Goal: Information Seeking & Learning: Learn about a topic

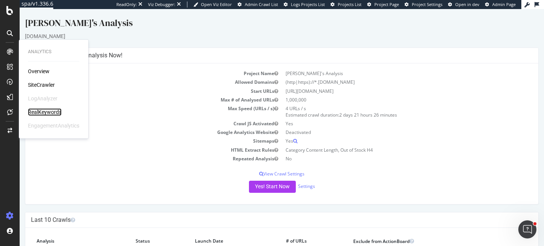
click at [46, 113] on div "RealKeywords" at bounding box center [45, 112] width 34 height 8
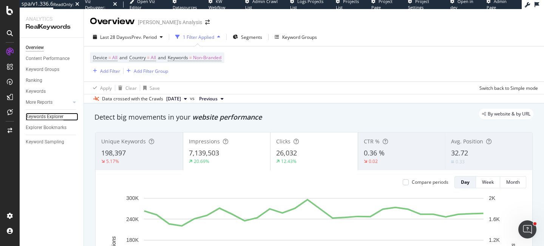
click at [51, 117] on div "Keywords Explorer" at bounding box center [45, 117] width 38 height 8
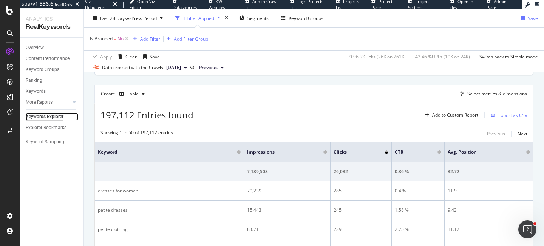
scroll to position [195, 0]
click at [508, 95] on div "Select metrics & dimensions" at bounding box center [497, 93] width 60 height 6
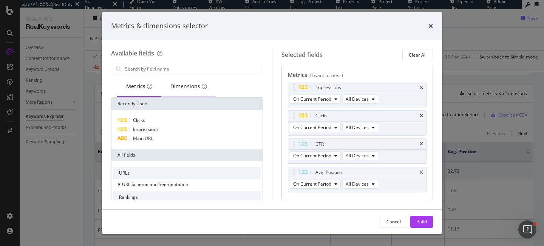
click at [198, 88] on div "Dimensions" at bounding box center [188, 87] width 37 height 8
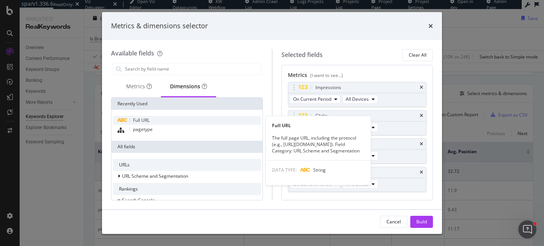
click at [147, 117] on span "Full URL" at bounding box center [141, 120] width 17 height 6
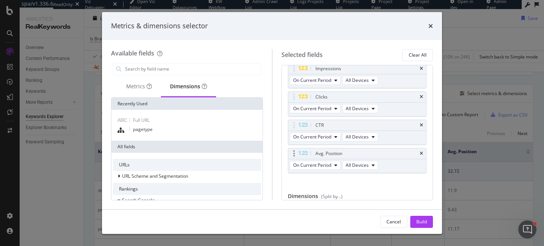
scroll to position [48, 0]
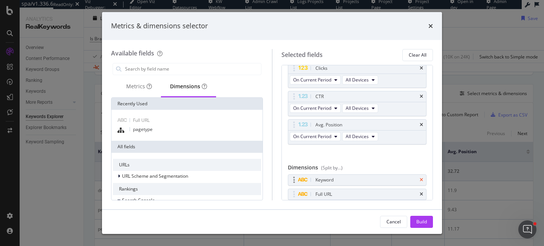
click at [422, 180] on icon "times" at bounding box center [421, 180] width 3 height 5
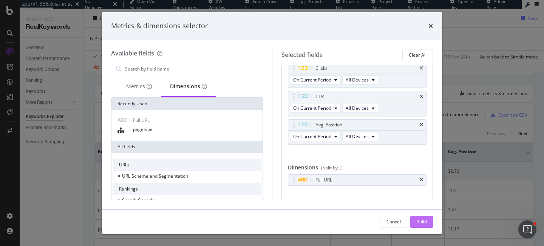
click at [423, 219] on div "Build" at bounding box center [421, 222] width 11 height 6
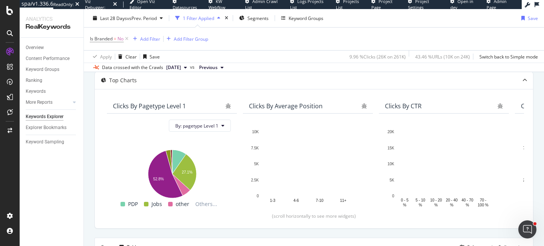
scroll to position [40, 0]
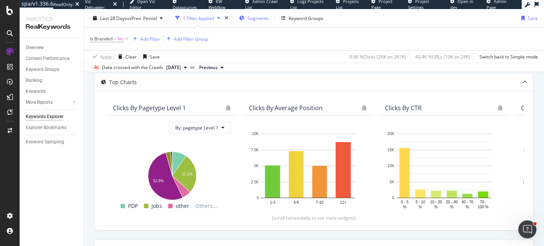
click at [260, 22] on div "Segments" at bounding box center [253, 17] width 29 height 11
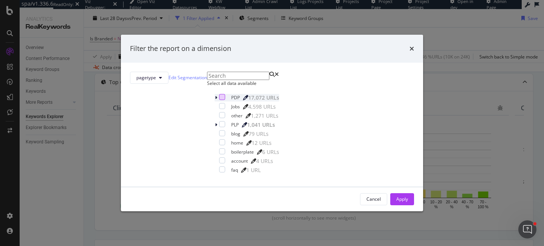
click at [219, 100] on div "modal" at bounding box center [222, 97] width 6 height 6
click at [396, 202] on div "Apply" at bounding box center [402, 199] width 12 height 6
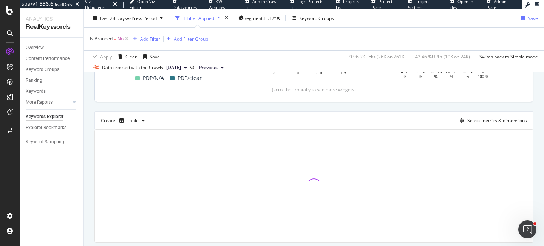
scroll to position [191, 0]
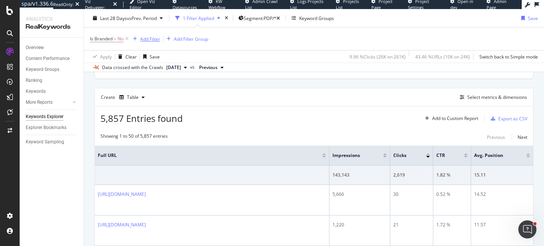
click at [151, 38] on div "Add Filter" at bounding box center [150, 39] width 20 height 6
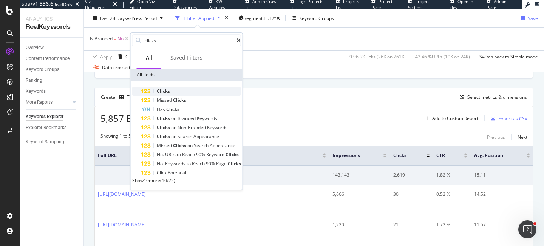
type input "clicks"
click at [175, 88] on div "Clicks" at bounding box center [191, 91] width 100 height 9
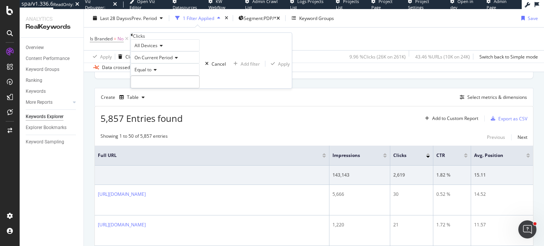
click at [154, 72] on icon at bounding box center [153, 70] width 5 height 5
click at [155, 115] on span "Greater than" at bounding box center [146, 111] width 27 height 6
click at [171, 88] on input "number" at bounding box center [165, 82] width 69 height 13
type input "0"
click at [217, 88] on div "All Devices On Current Period Greater than 0 Cancel Add filter Apply" at bounding box center [211, 63] width 161 height 49
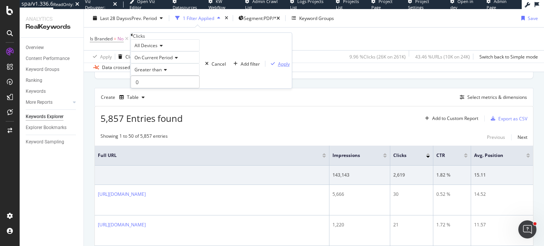
click at [278, 67] on div "Apply" at bounding box center [284, 64] width 12 height 6
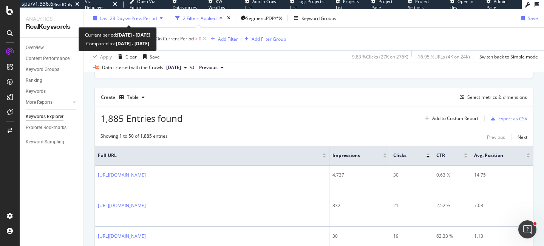
click at [148, 18] on span "vs Prev. Period" at bounding box center [142, 18] width 30 height 6
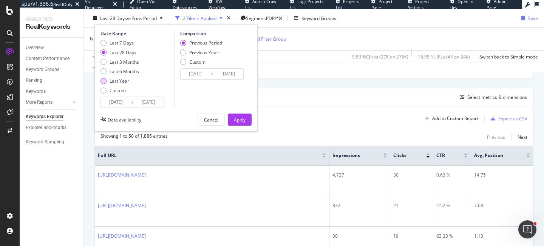
click at [128, 82] on div "Last Year" at bounding box center [120, 81] width 20 height 6
type input "[DATE]"
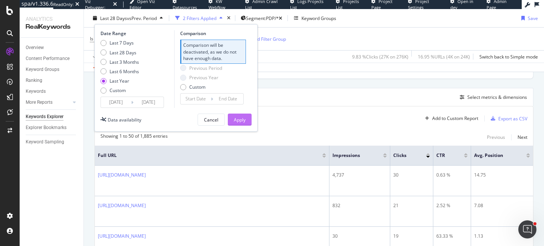
click at [244, 121] on div "Apply" at bounding box center [240, 119] width 12 height 6
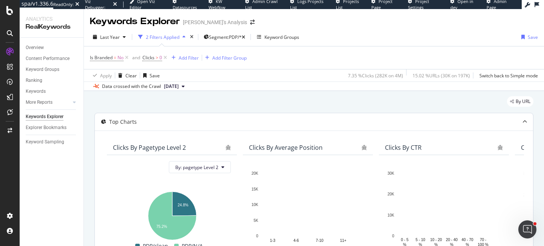
scroll to position [15, 0]
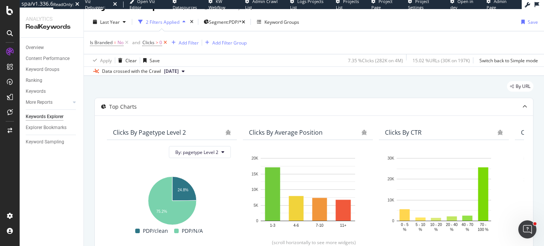
click at [167, 43] on icon at bounding box center [165, 43] width 6 height 8
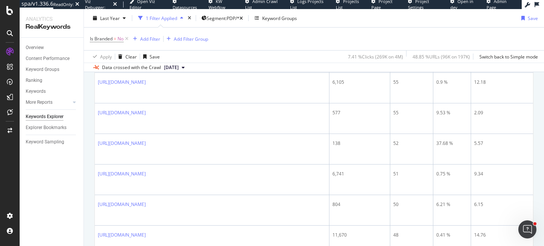
scroll to position [794, 0]
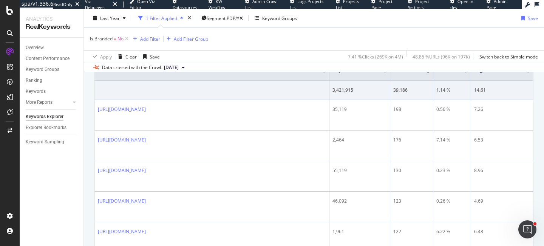
scroll to position [225, 0]
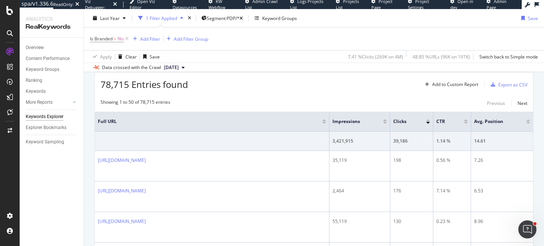
click at [429, 119] on div "Clicks" at bounding box center [411, 122] width 37 height 8
click at [429, 120] on div at bounding box center [428, 120] width 4 height 2
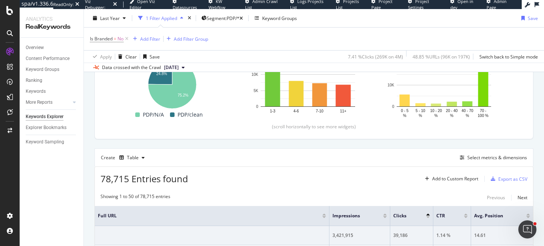
click at [37, 76] on div "Ranking" at bounding box center [55, 80] width 58 height 11
click at [37, 78] on div "Ranking" at bounding box center [34, 81] width 17 height 8
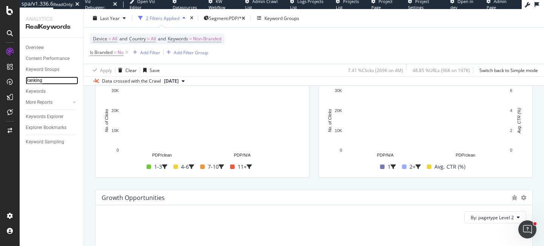
scroll to position [402, 0]
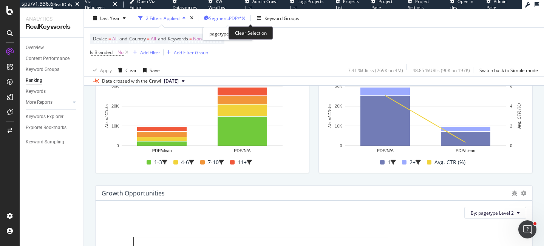
click at [245, 20] on icon "button" at bounding box center [243, 18] width 3 height 5
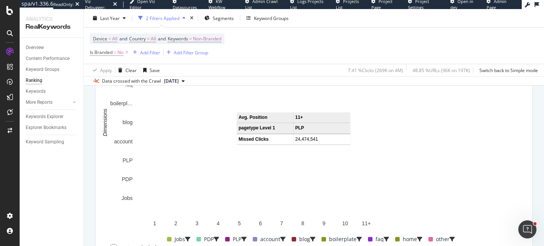
scroll to position [609, 0]
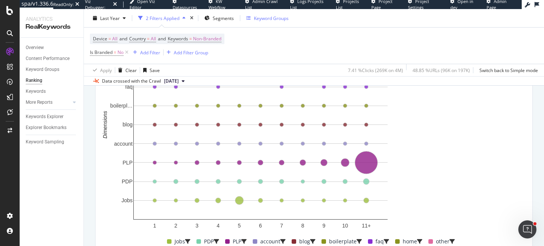
click at [277, 22] on div "Keyword Groups" at bounding box center [267, 17] width 42 height 11
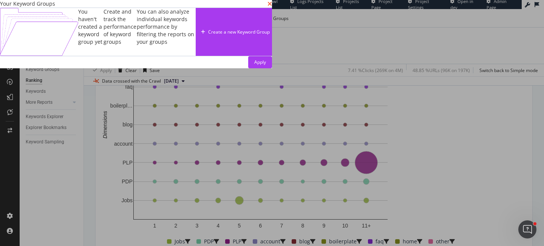
click at [272, 7] on icon "times" at bounding box center [269, 4] width 5 height 6
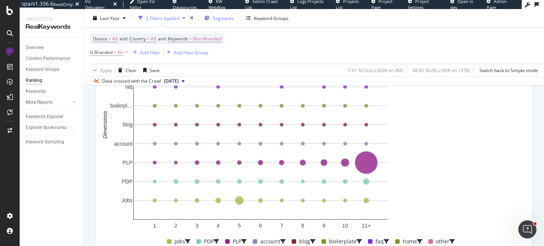
click at [220, 18] on span "Segments" at bounding box center [223, 18] width 21 height 6
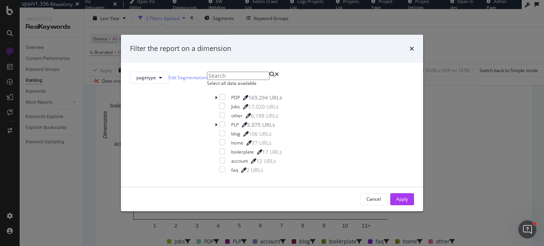
click at [197, 113] on div "pagetype Edit Segmentation Select all data available PDP 169,294 URLs Jobs 17,0…" at bounding box center [272, 125] width 302 height 124
click at [215, 100] on icon "modal" at bounding box center [216, 98] width 2 height 5
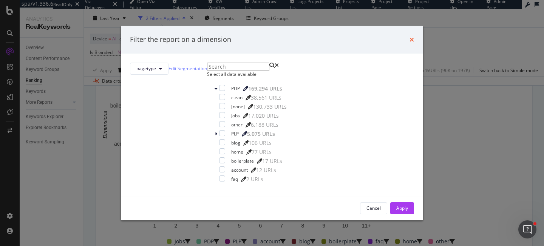
click at [409, 37] on icon "times" at bounding box center [411, 40] width 5 height 6
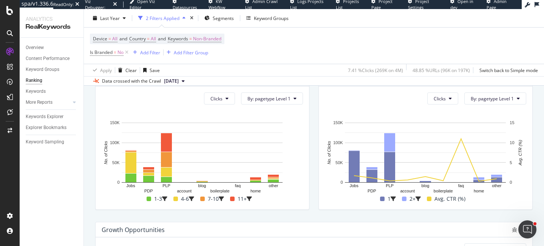
scroll to position [367, 0]
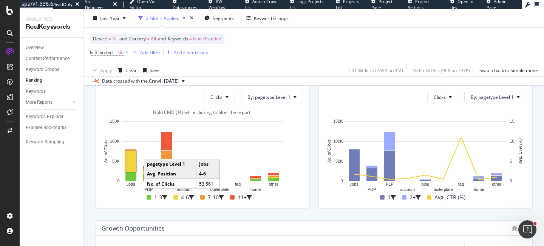
click at [130, 168] on rect "A chart." at bounding box center [130, 161] width 11 height 21
